Goal: Task Accomplishment & Management: Use online tool/utility

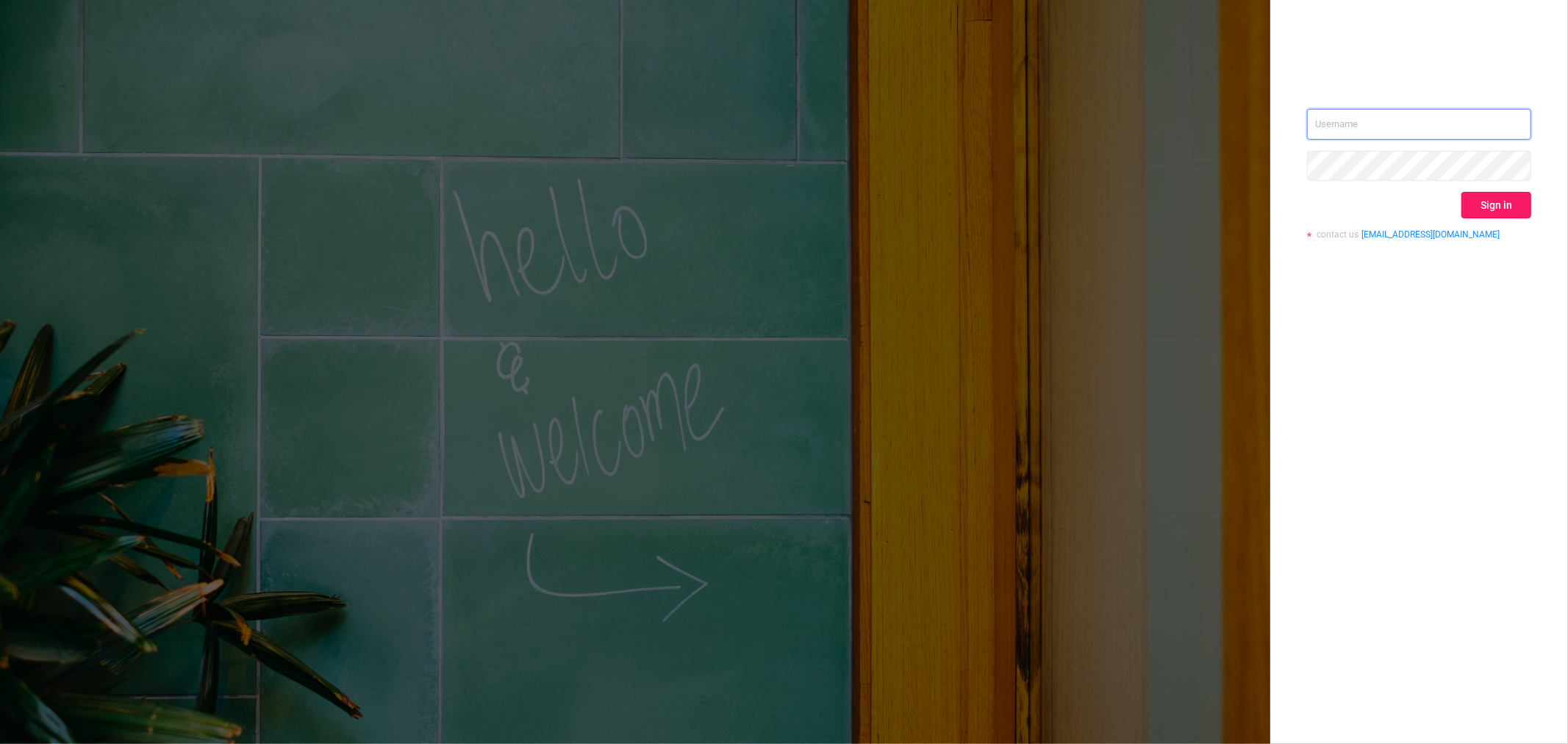
type input "rbelisha@mediaocean.com"
click at [1489, 204] on button "Sign in" at bounding box center [1496, 205] width 70 height 27
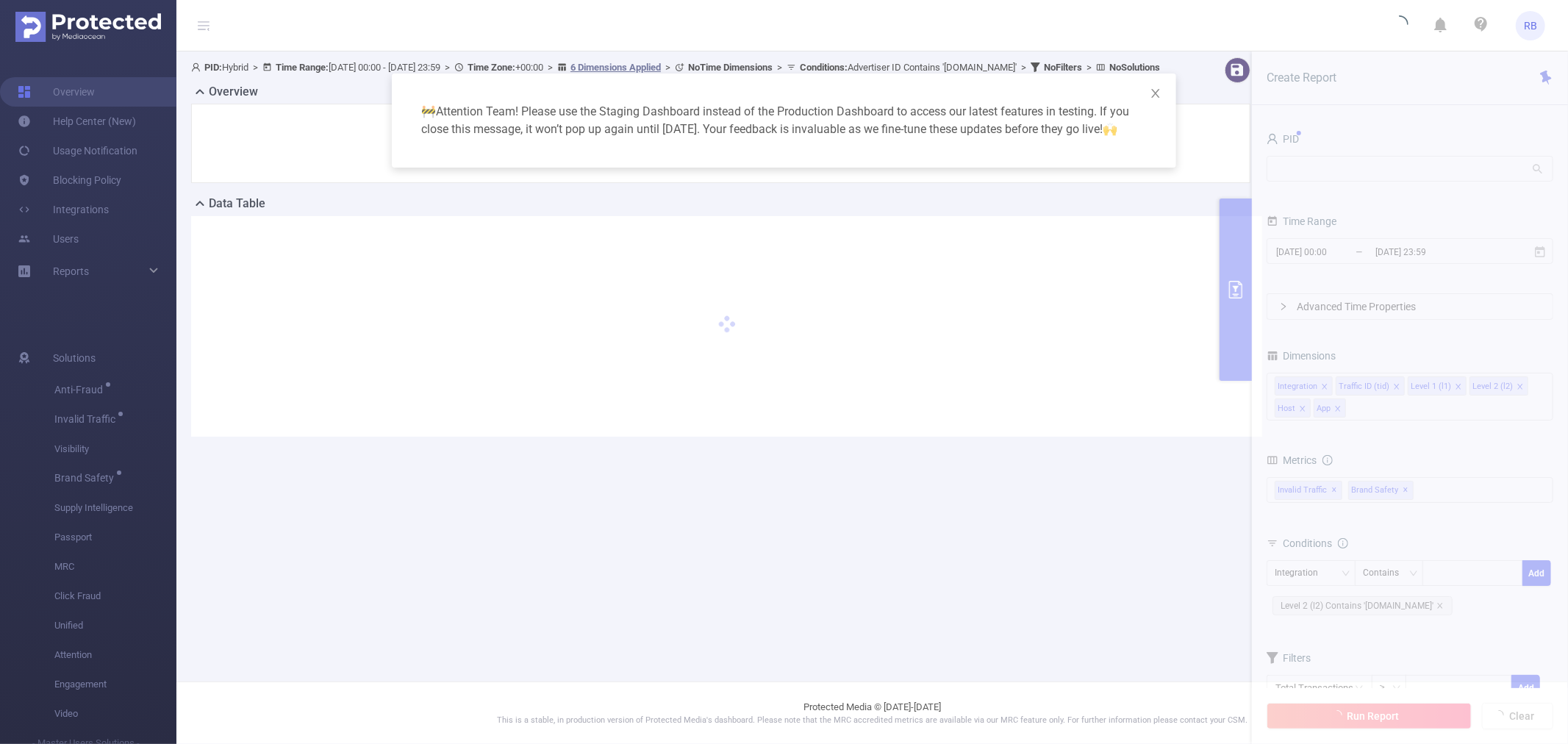
click at [823, 22] on div "🚧 Attention Team! Please use the Staging Dashboard instead of the Production Da…" at bounding box center [784, 372] width 1568 height 744
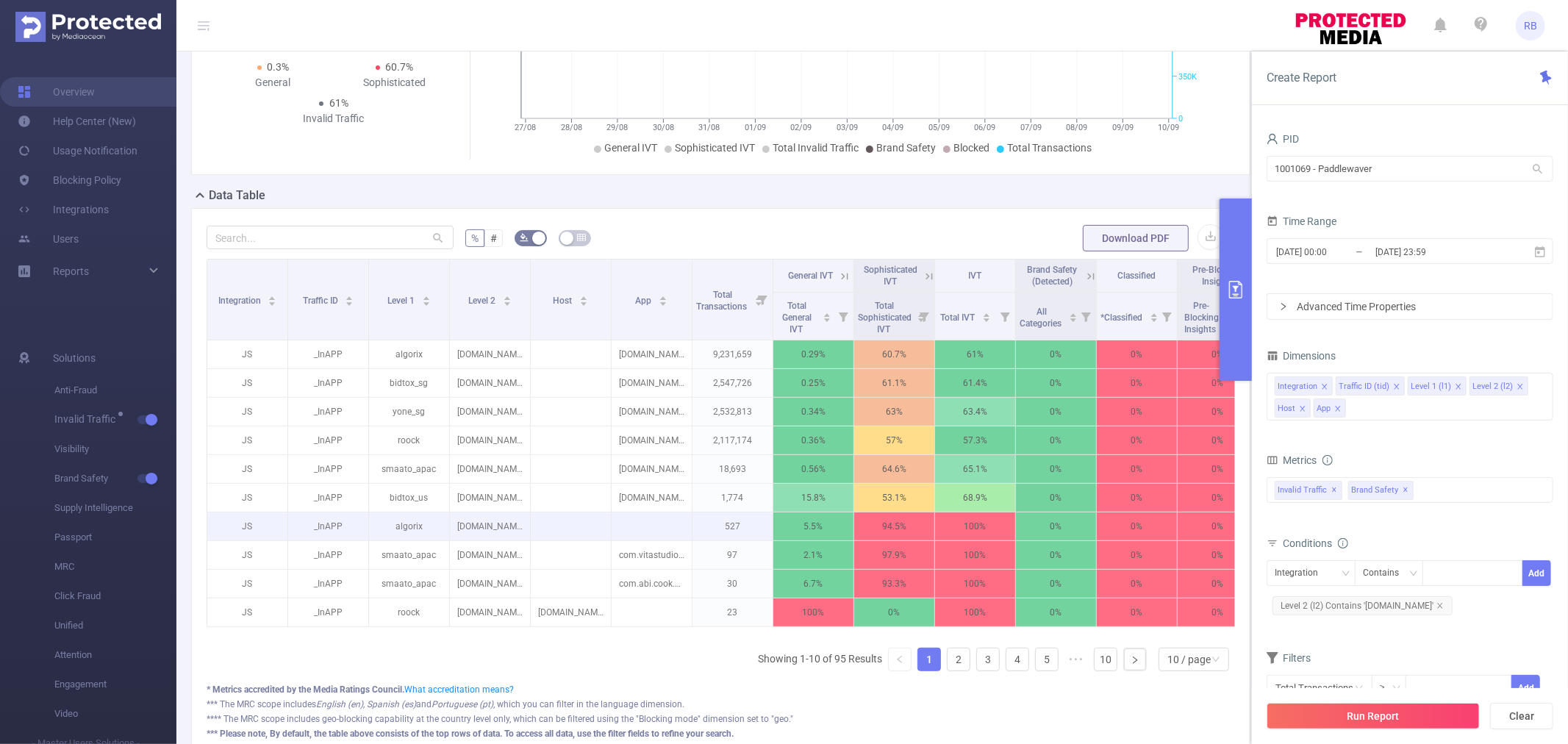
scroll to position [244, 0]
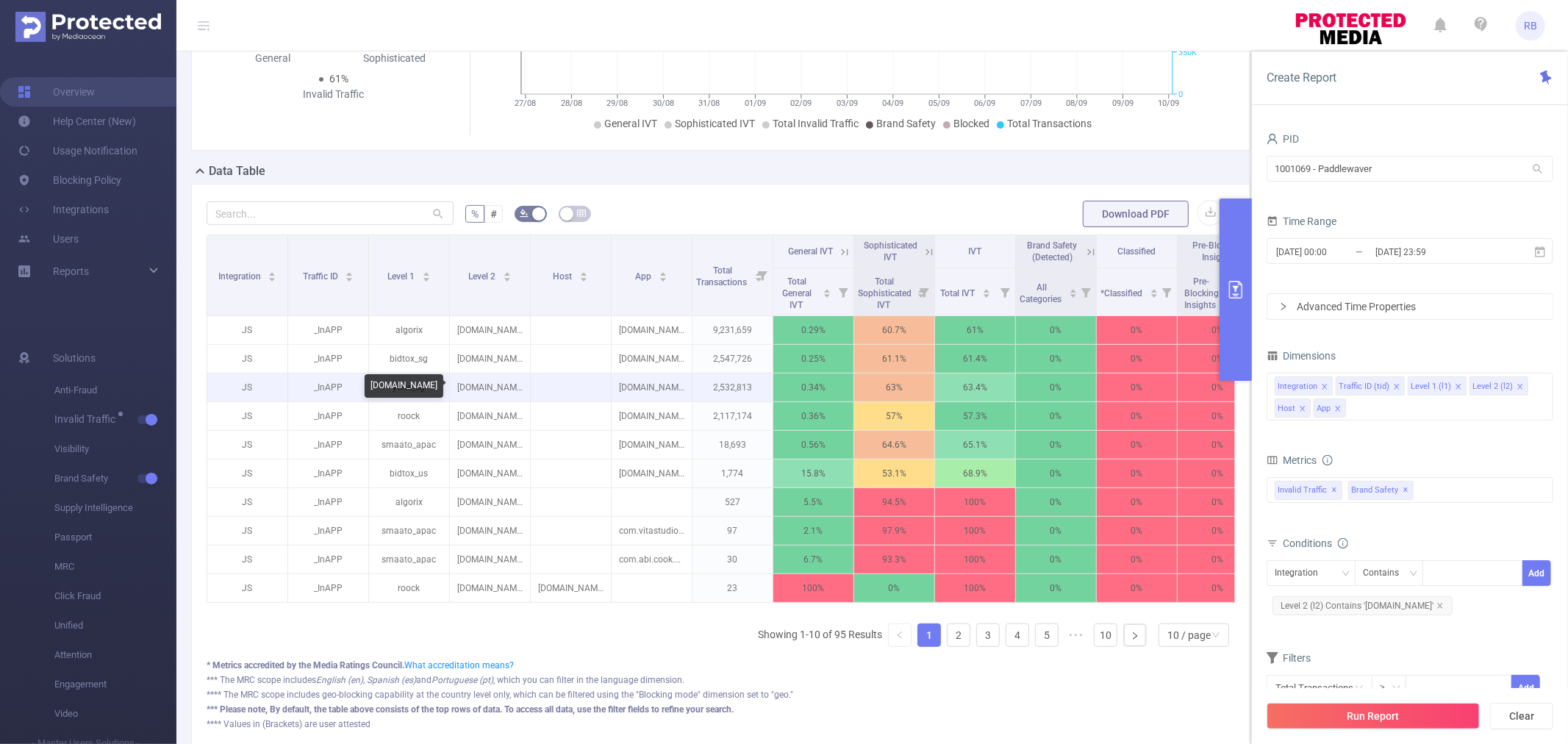
drag, startPoint x: 459, startPoint y: 385, endPoint x: 517, endPoint y: 392, distance: 58.4
click at [517, 392] on p "[DOMAIN_NAME]" at bounding box center [490, 387] width 80 height 28
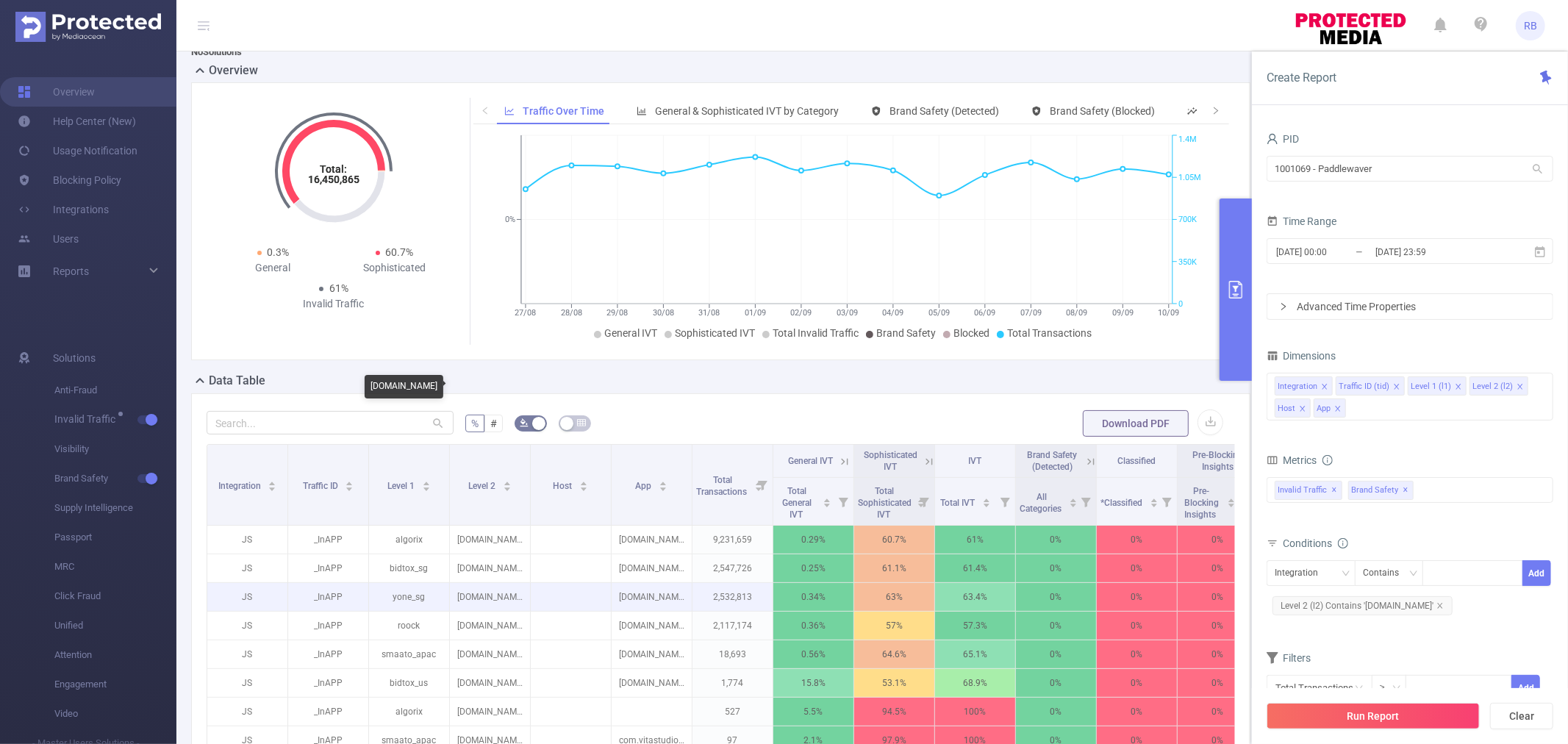
scroll to position [28, 0]
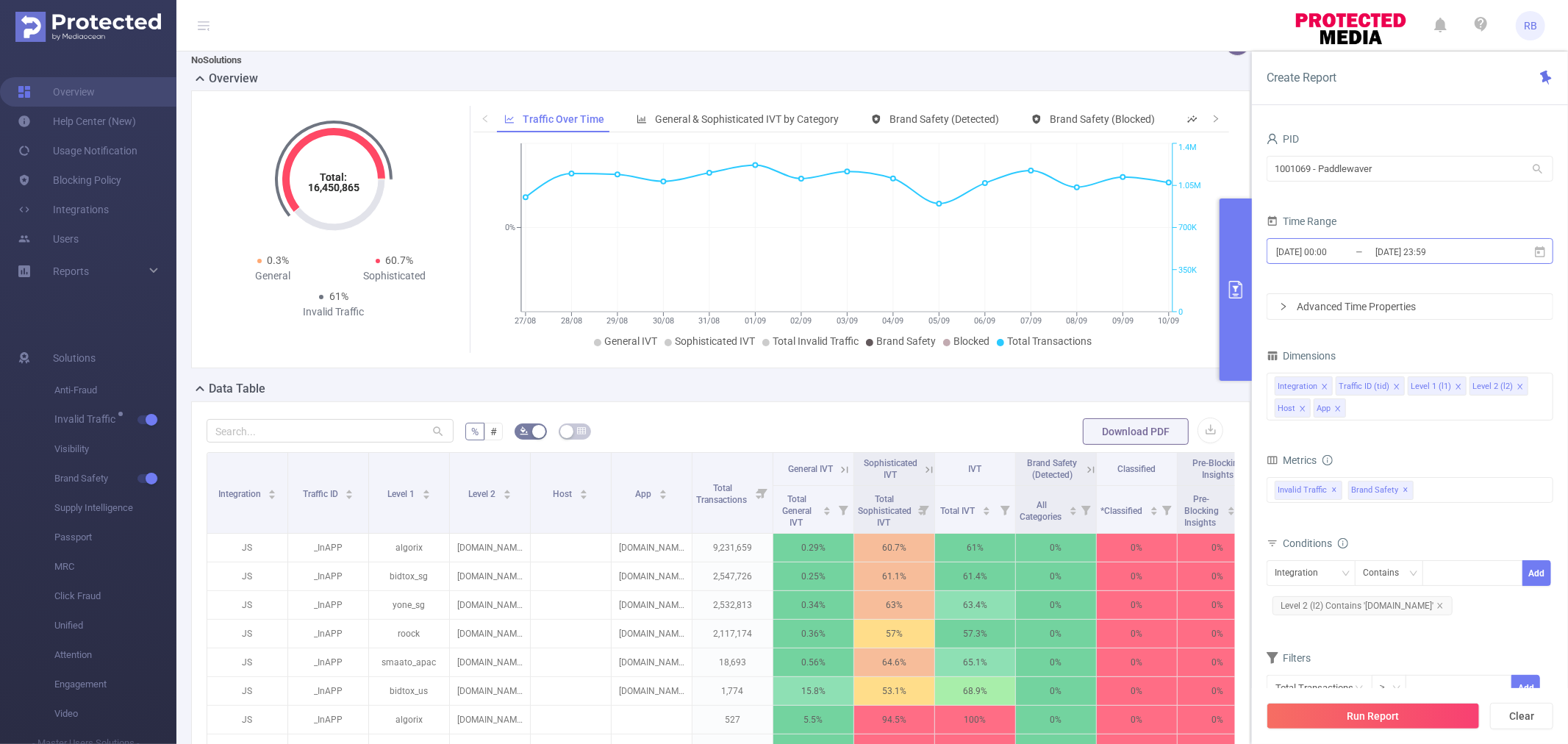
click at [1350, 248] on input "[DATE] 00:00" at bounding box center [1333, 251] width 119 height 20
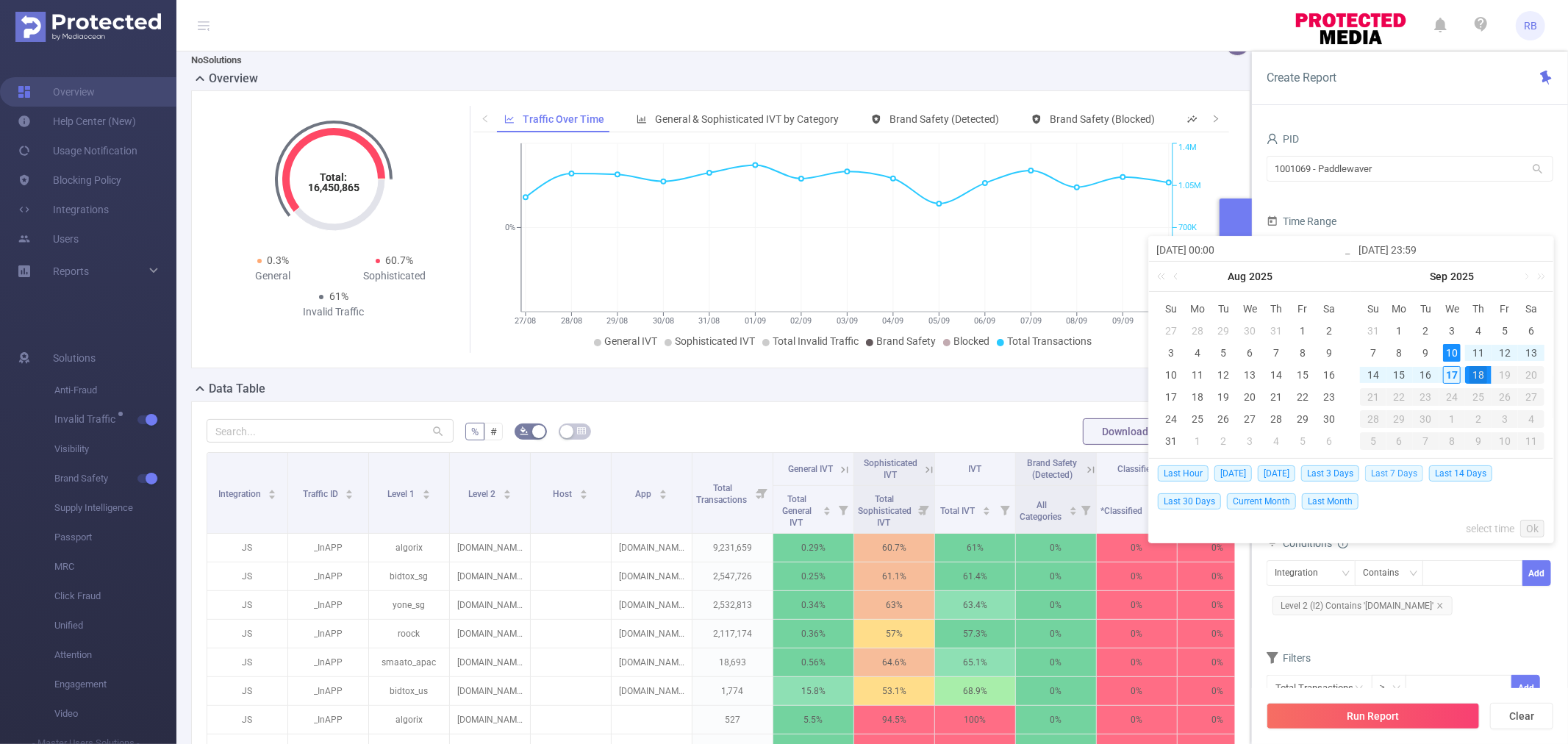
click at [1400, 479] on span "Last 7 Days" at bounding box center [1394, 473] width 58 height 16
type input "[DATE] 00:00"
type input "[DATE] 23:59"
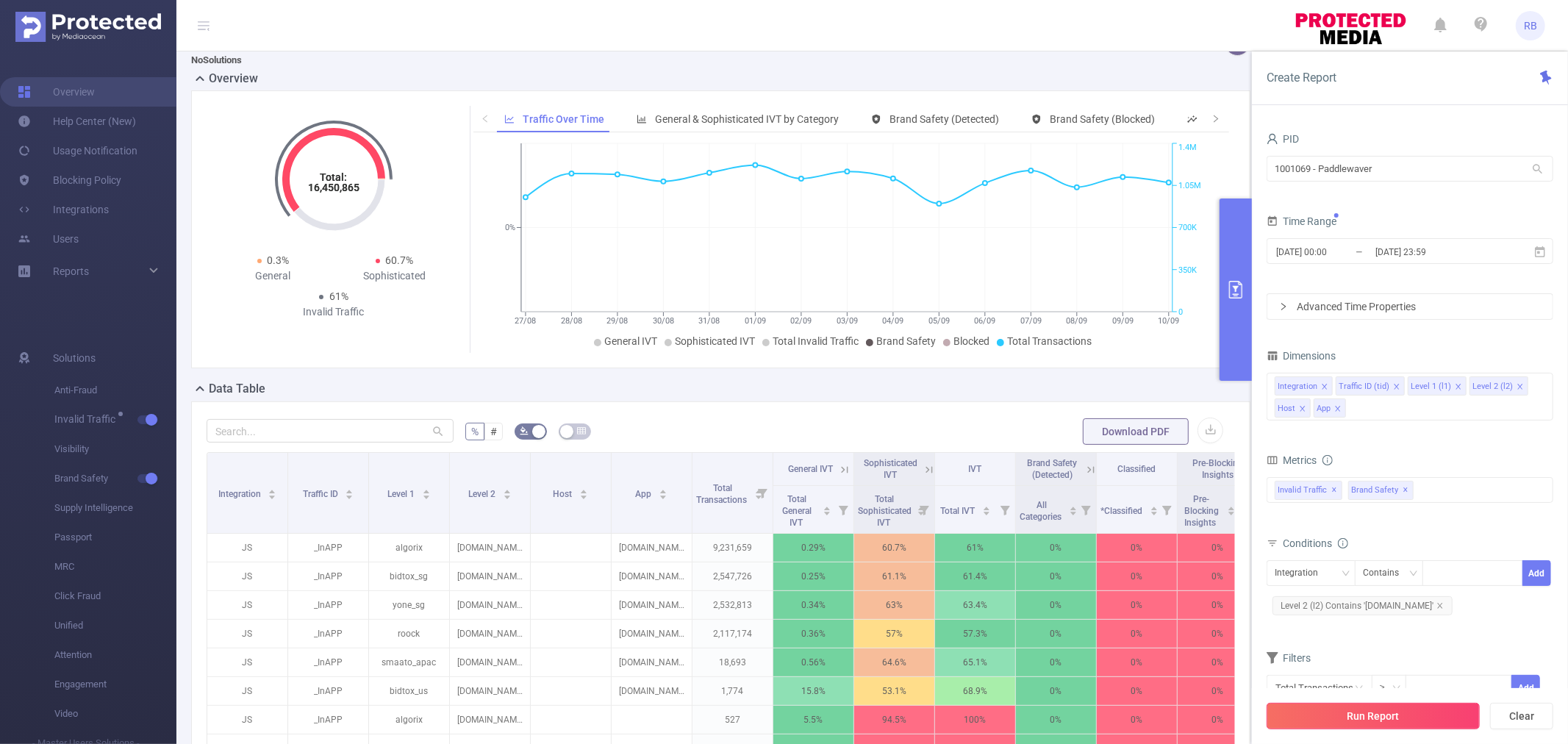
click at [1362, 719] on button "Run Report" at bounding box center [1373, 715] width 213 height 27
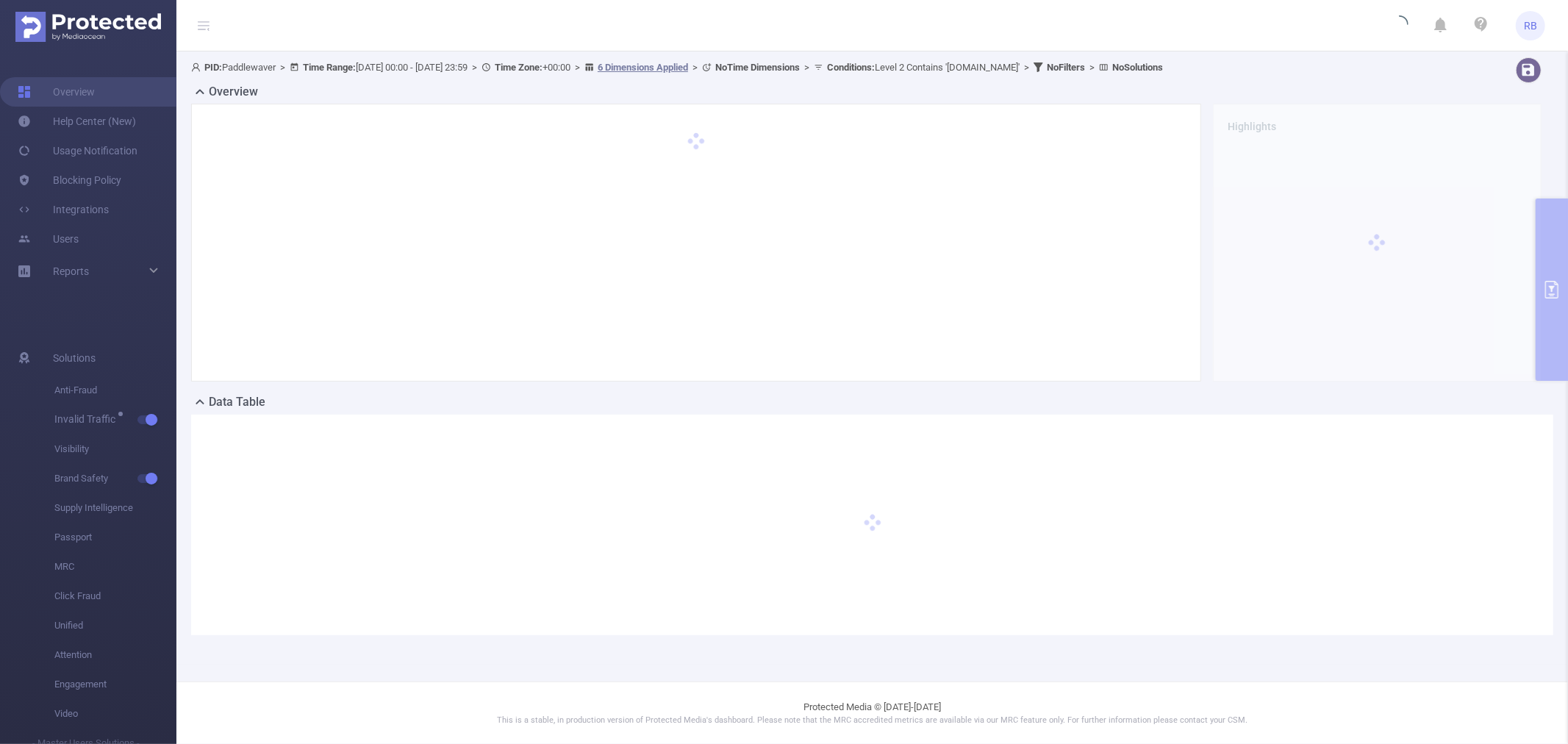
scroll to position [0, 0]
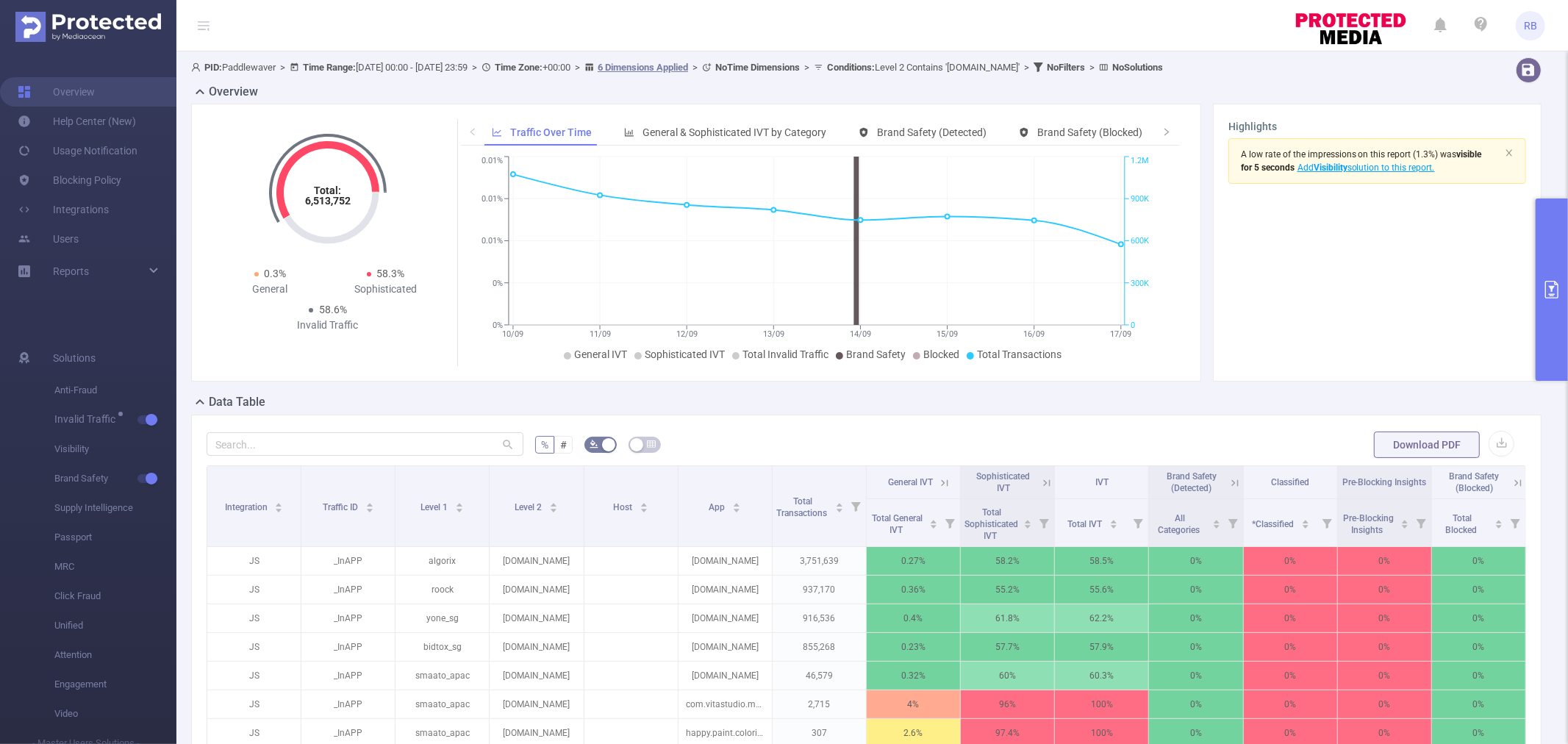
click at [1555, 284] on icon "primary" at bounding box center [1551, 290] width 13 height 18
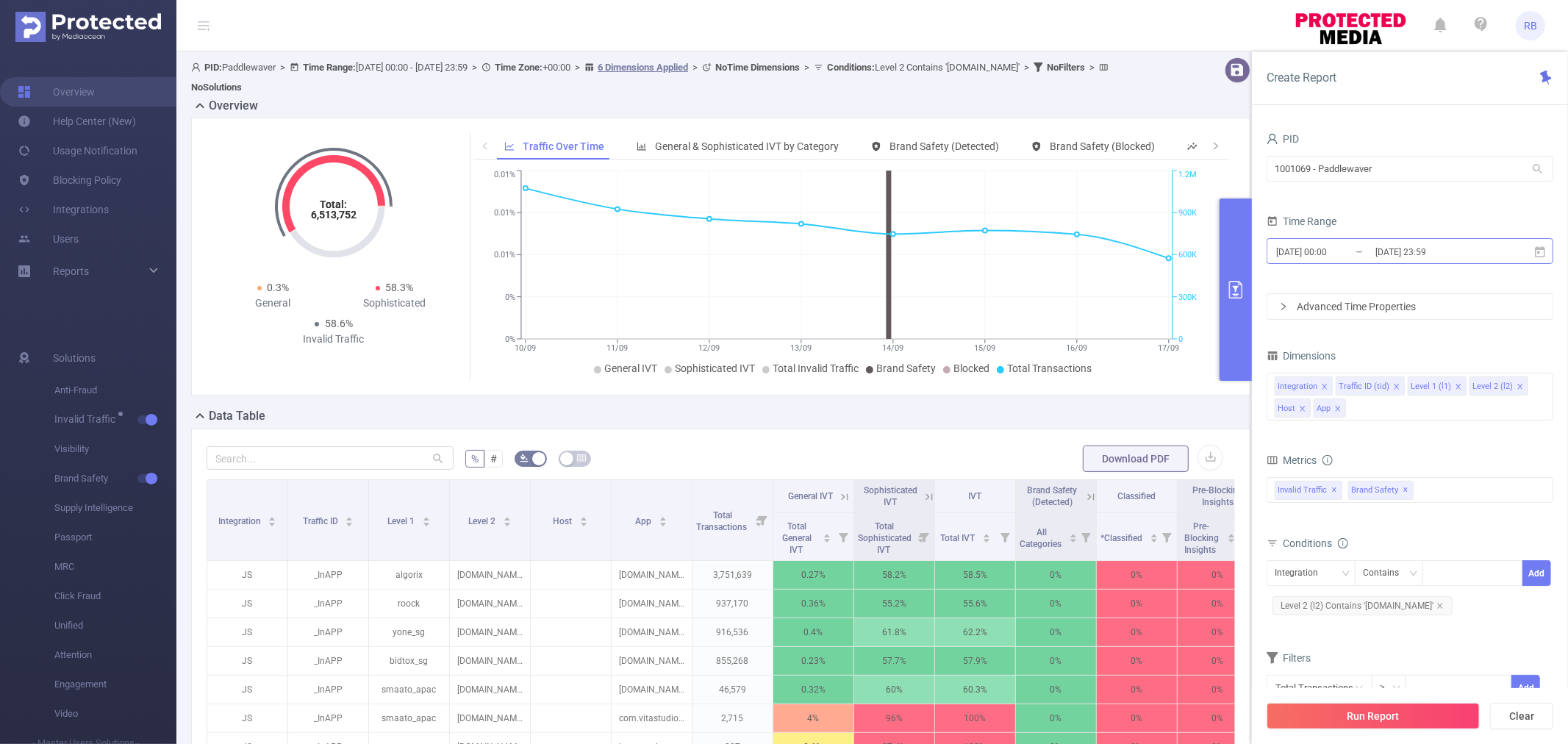
click at [1354, 255] on input "[DATE] 00:00" at bounding box center [1333, 251] width 119 height 20
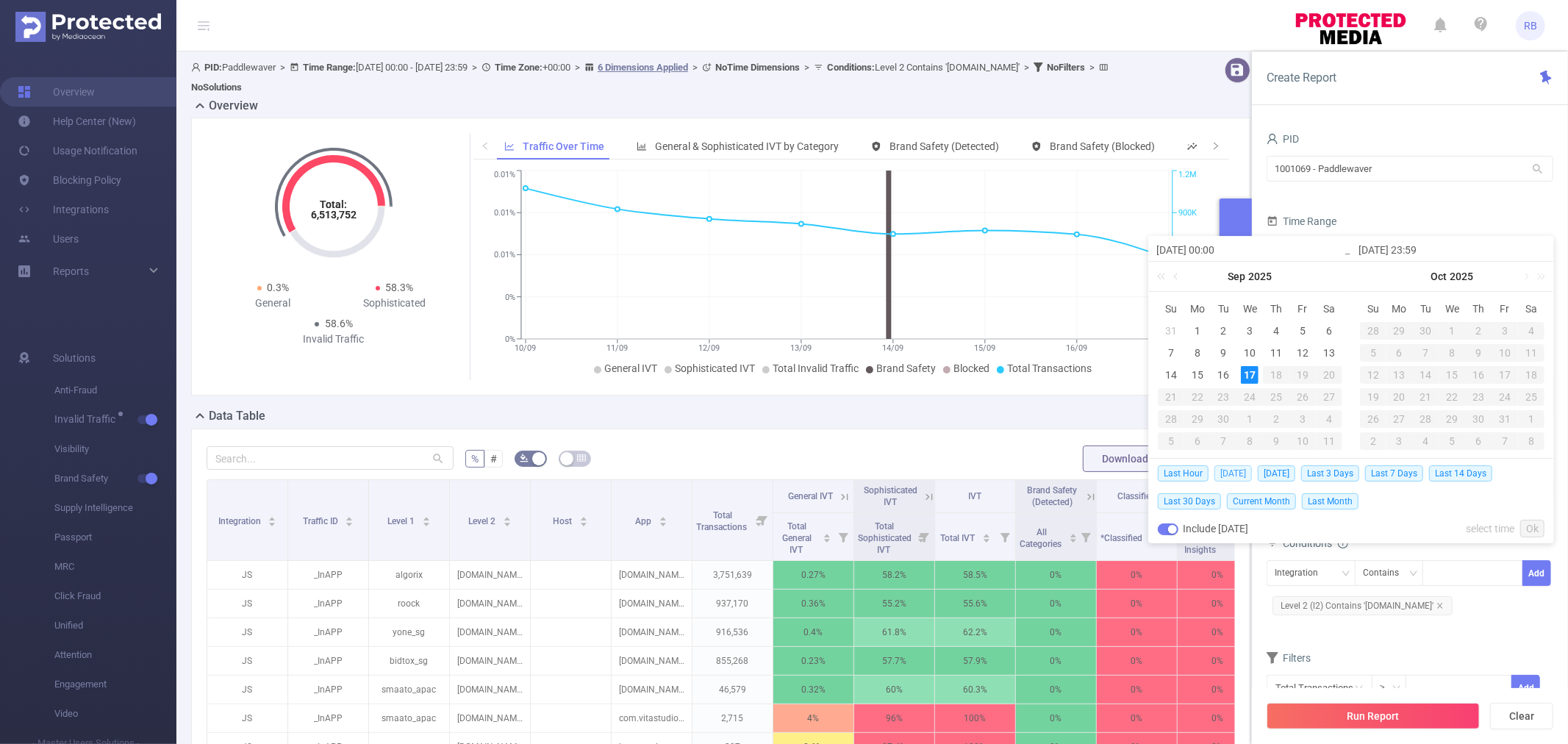
click at [1217, 470] on span "[DATE]" at bounding box center [1233, 473] width 37 height 16
type input "[DATE] 00:00"
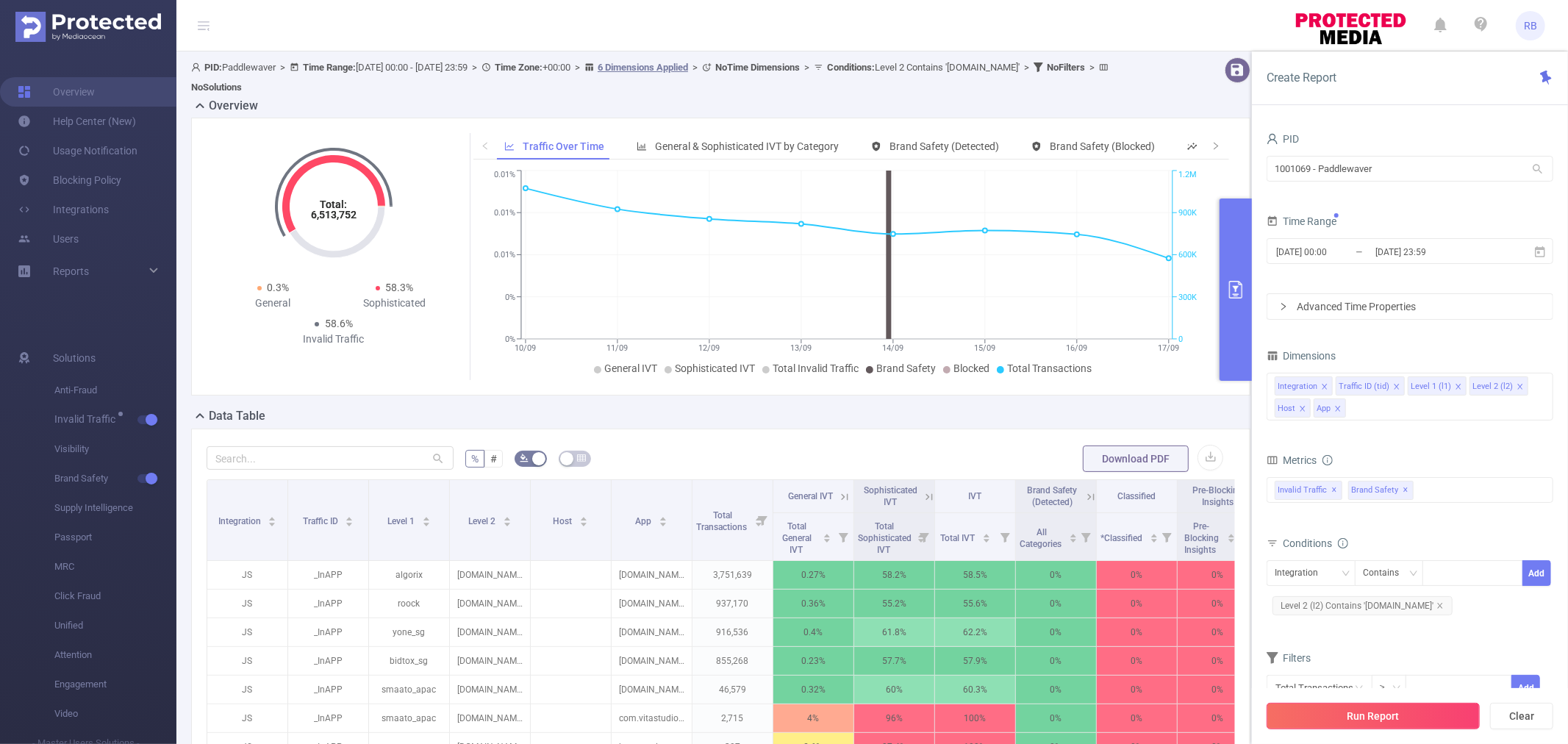
click at [1333, 709] on button "Run Report" at bounding box center [1373, 715] width 213 height 27
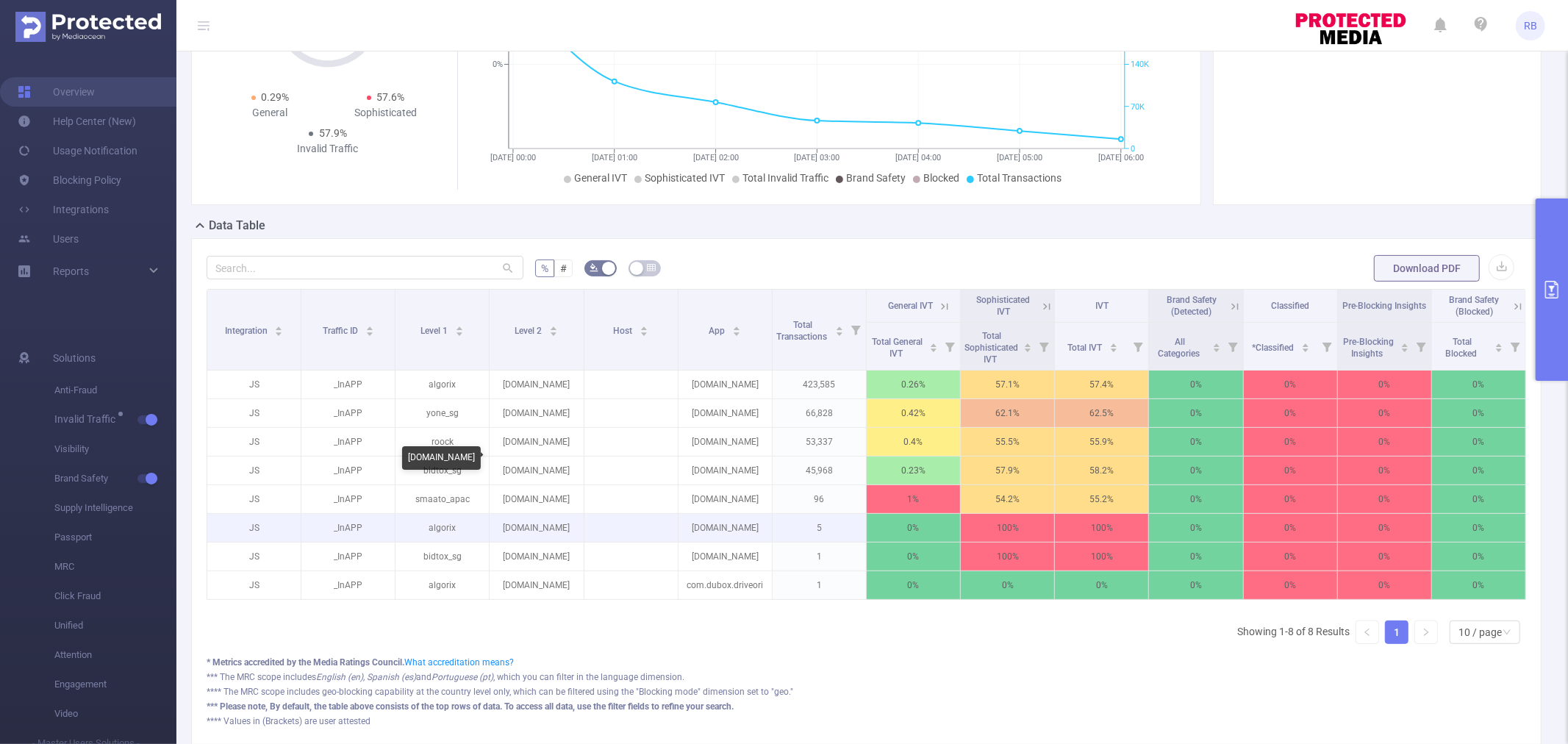
scroll to position [82, 0]
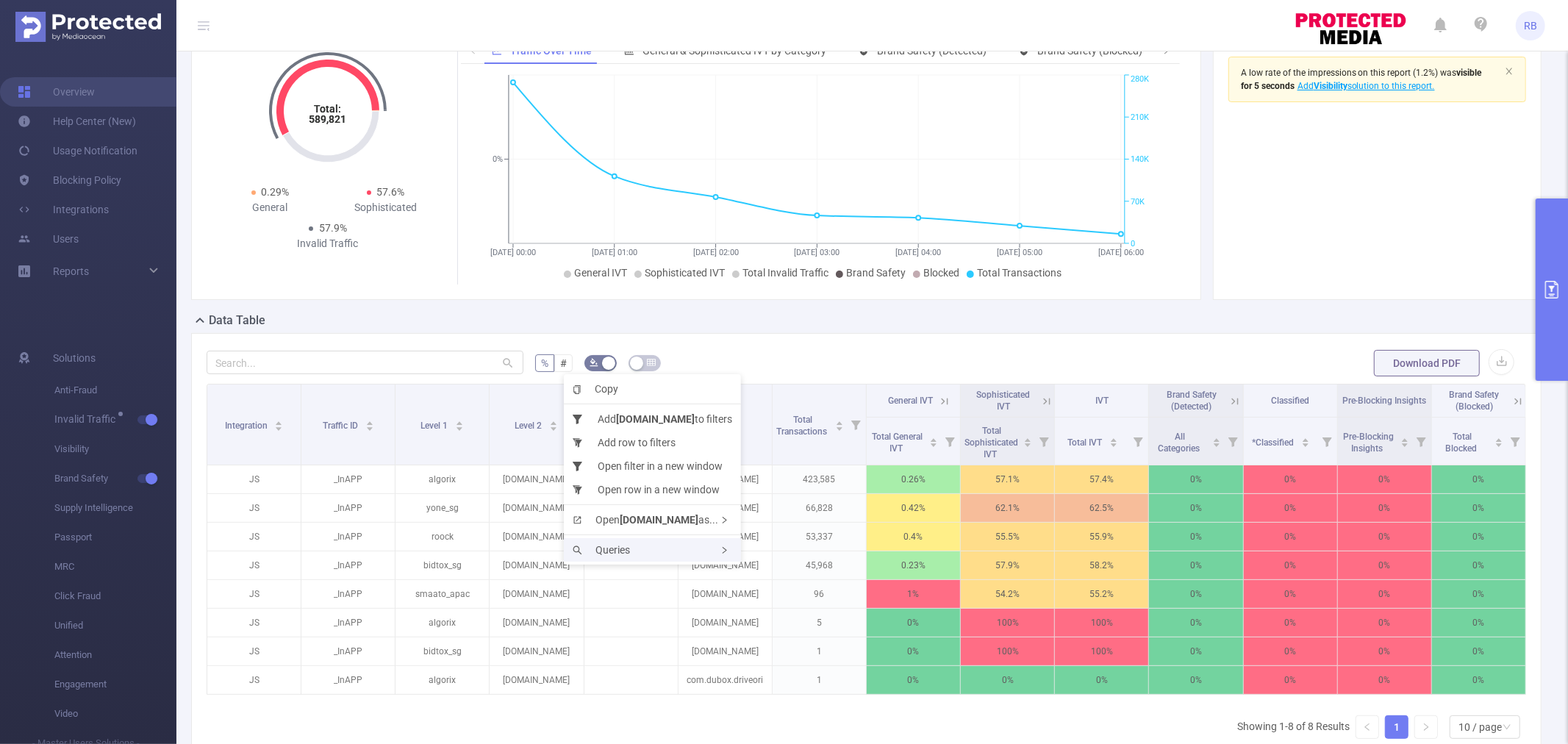
click at [589, 548] on span "Queries" at bounding box center [601, 550] width 57 height 12
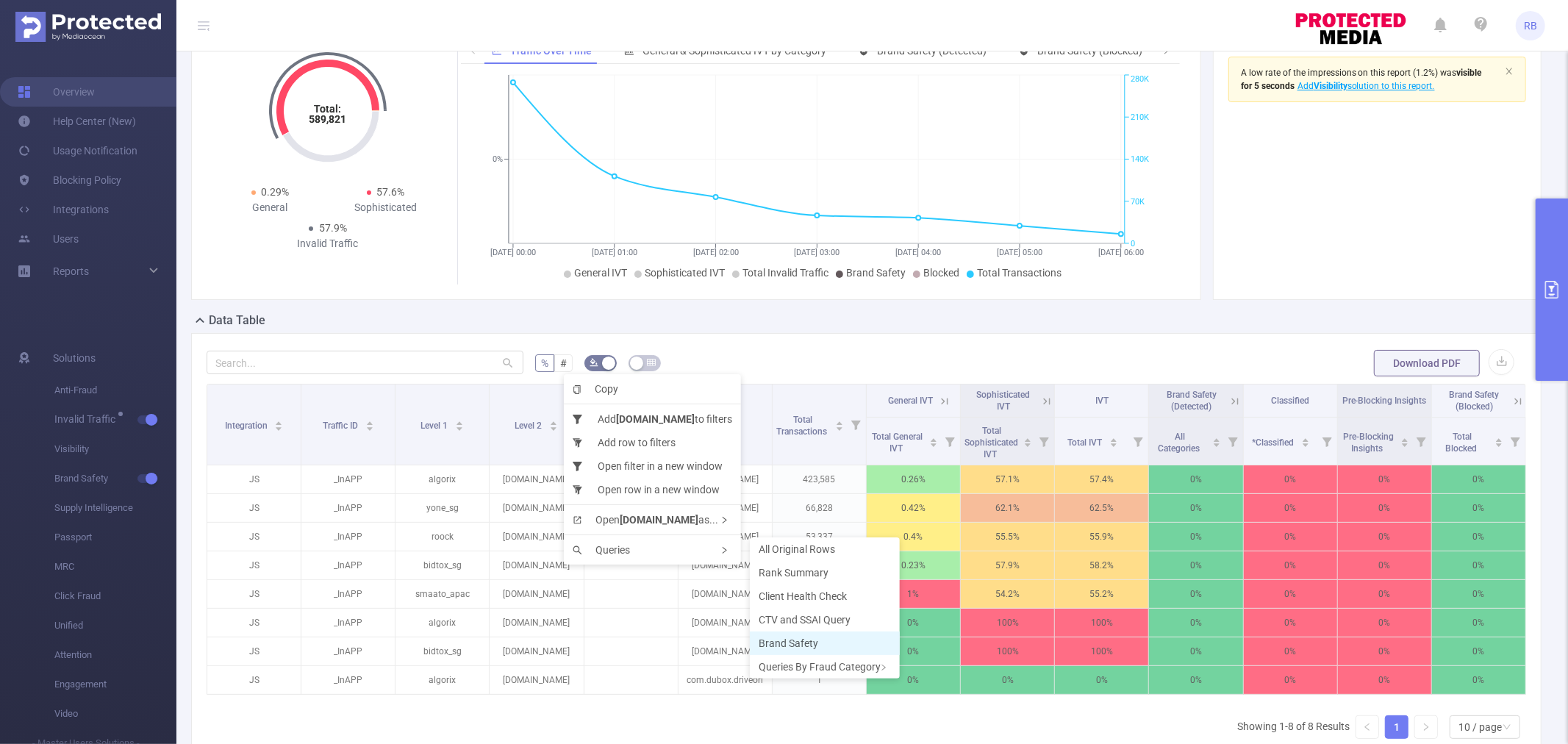
click at [803, 643] on span "Brand Safety" at bounding box center [788, 643] width 59 height 12
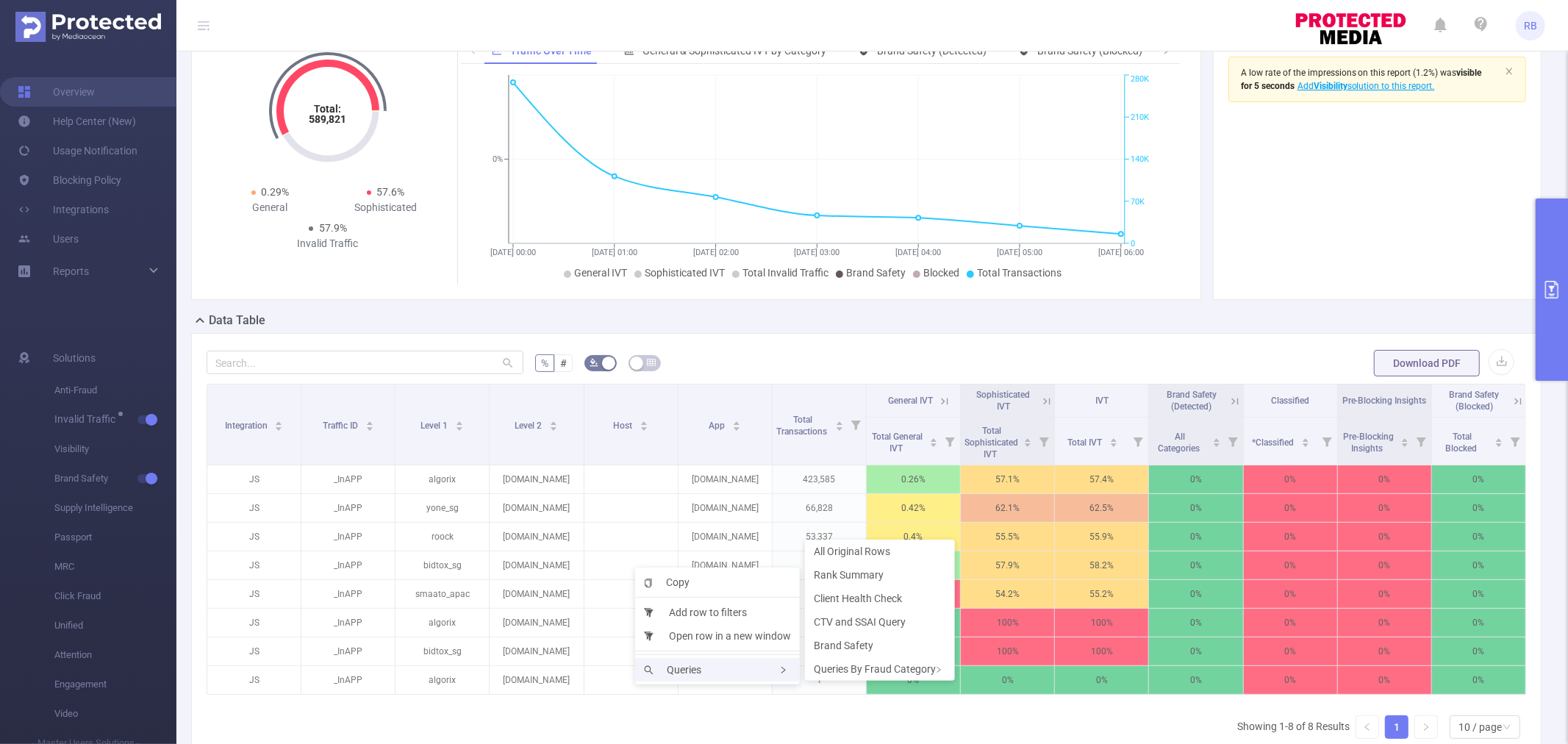
click at [692, 664] on span "Queries" at bounding box center [672, 670] width 57 height 12
click at [837, 569] on span "Rank Summary" at bounding box center [849, 575] width 70 height 12
